Goal: Transaction & Acquisition: Purchase product/service

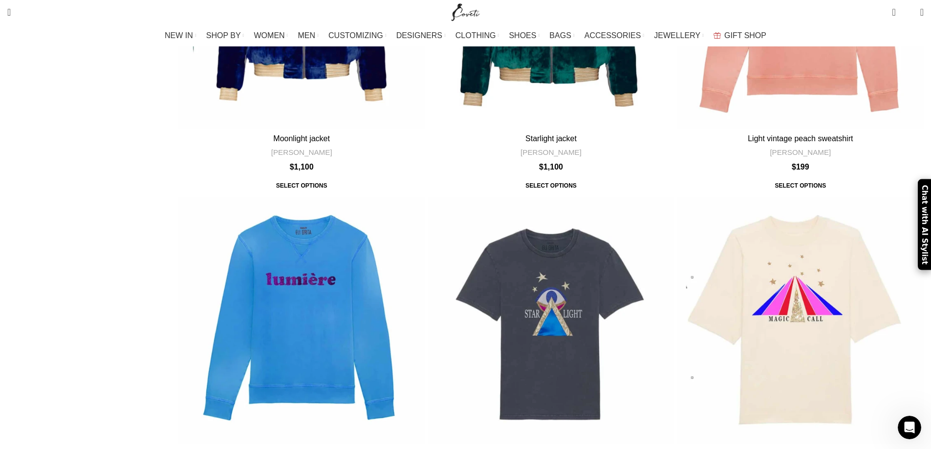
scroll to position [635, 0]
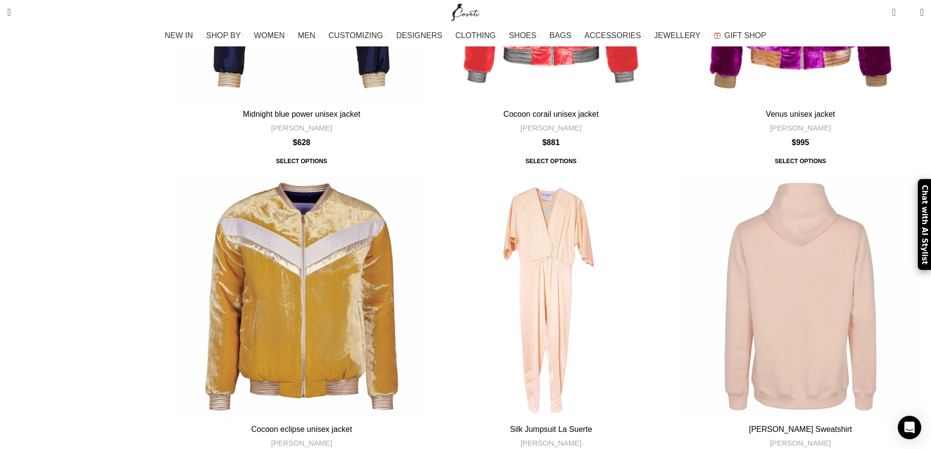
scroll to position [2110, 0]
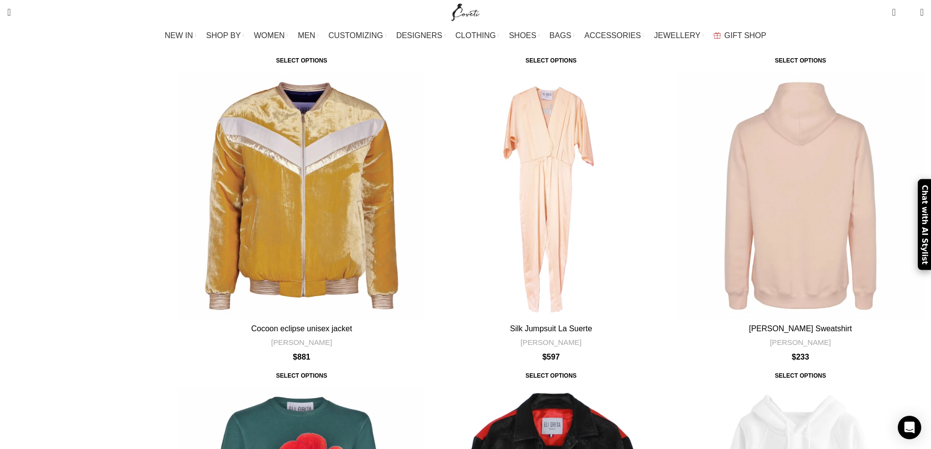
drag, startPoint x: 391, startPoint y: 211, endPoint x: 395, endPoint y: 204, distance: 7.9
